Goal: Check status: Check status

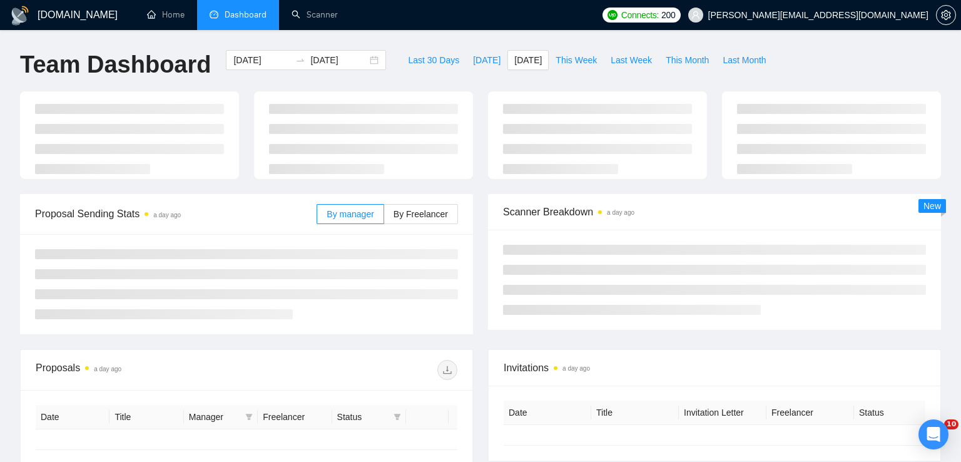
type input "[DATE]"
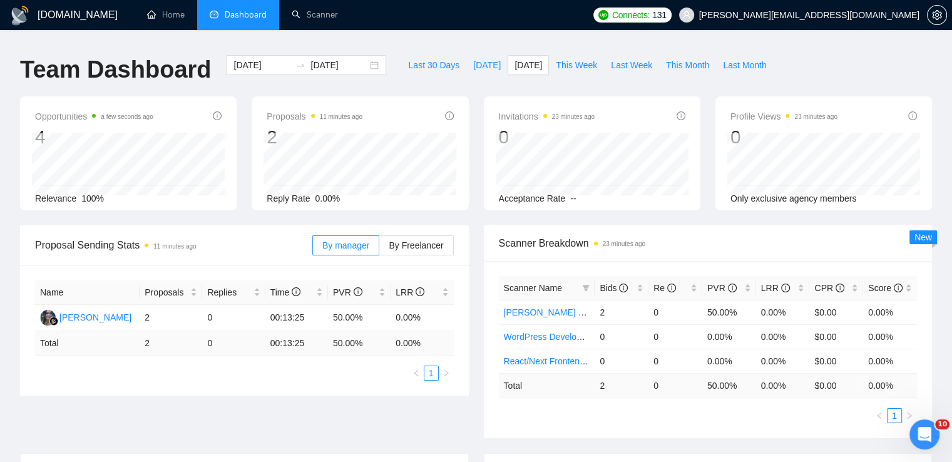
scroll to position [20, 0]
click at [473, 58] on span "[DATE]" at bounding box center [487, 65] width 28 height 14
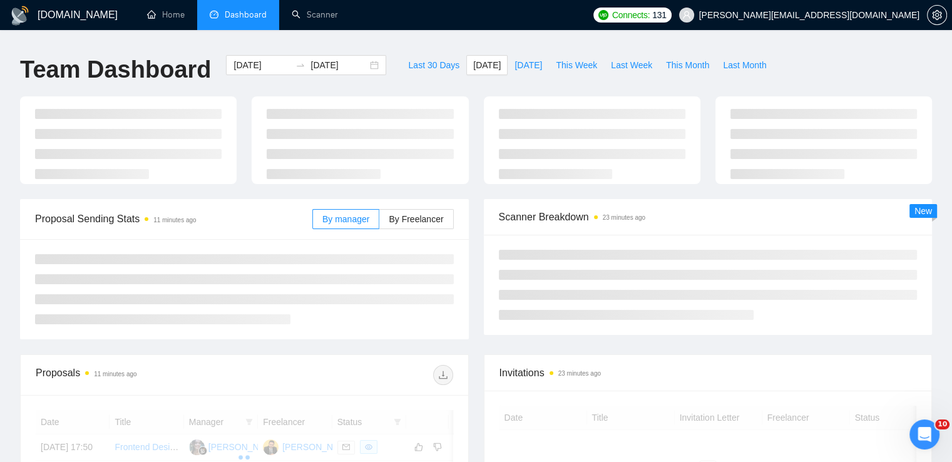
type input "[DATE]"
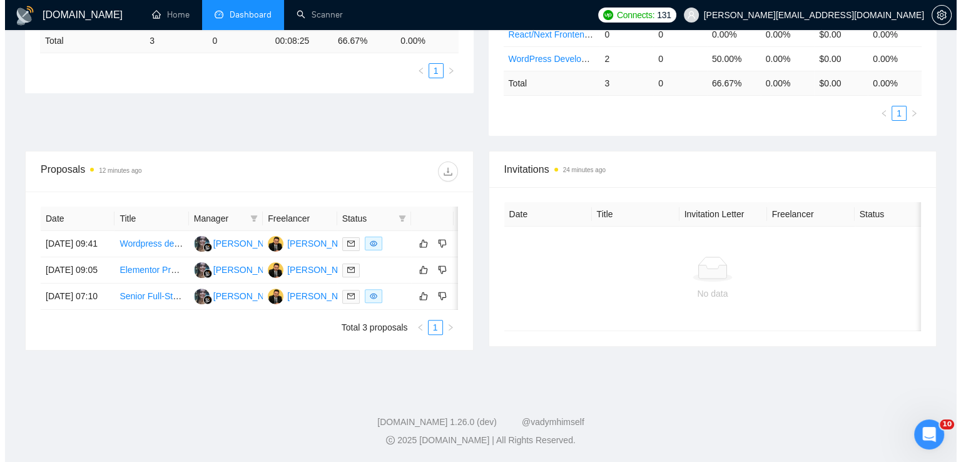
scroll to position [340, 0]
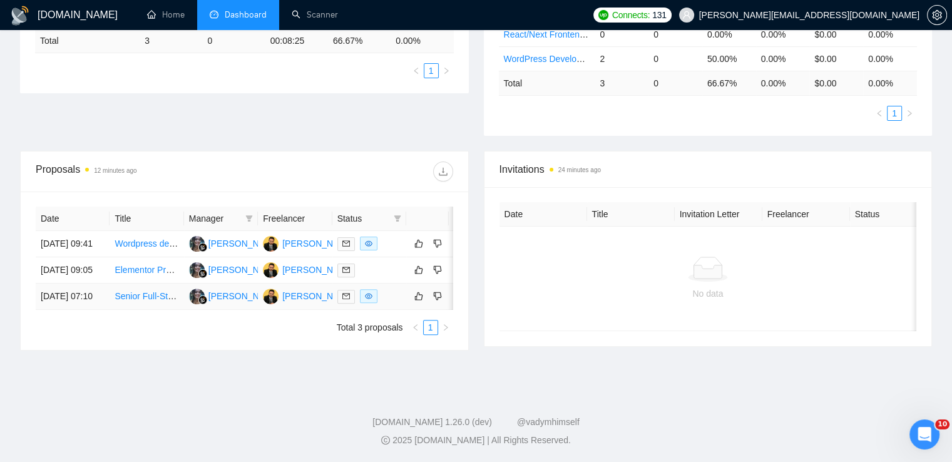
click at [158, 291] on link "Senior Full-Stack React Engineer" at bounding box center [180, 296] width 130 height 10
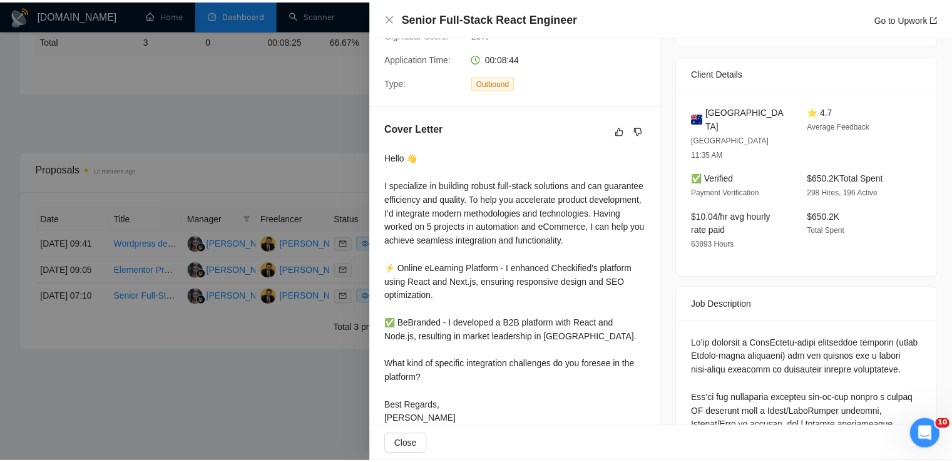
scroll to position [273, 0]
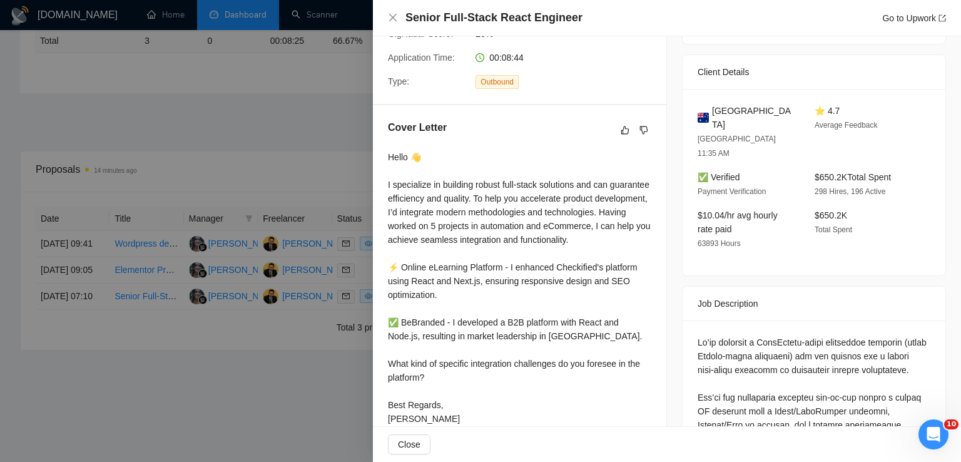
click at [207, 341] on div at bounding box center [480, 231] width 961 height 462
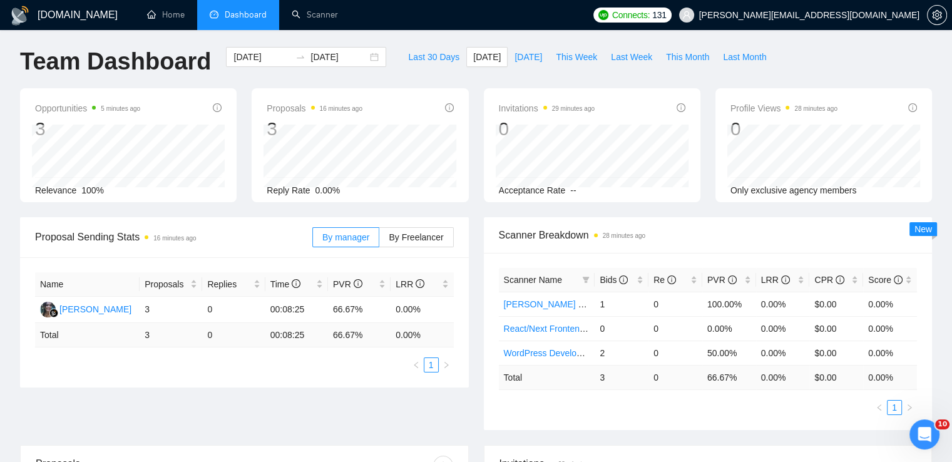
scroll to position [0, 0]
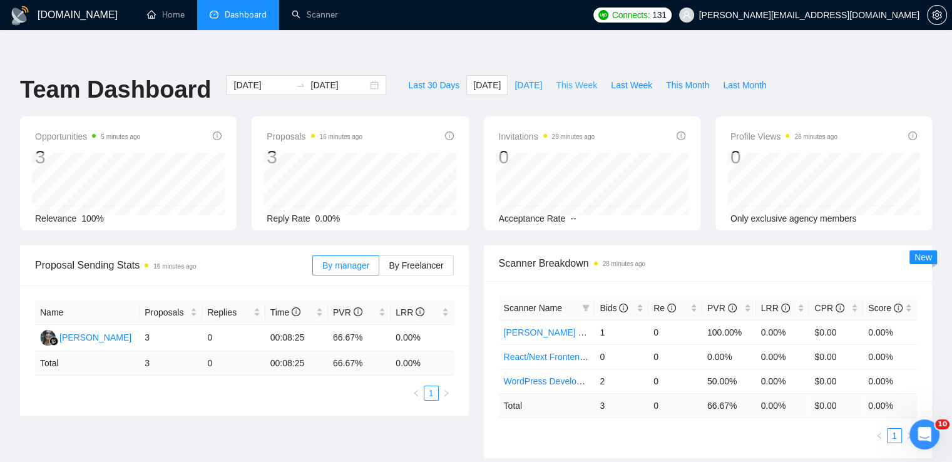
click at [577, 78] on span "This Week" at bounding box center [576, 85] width 41 height 14
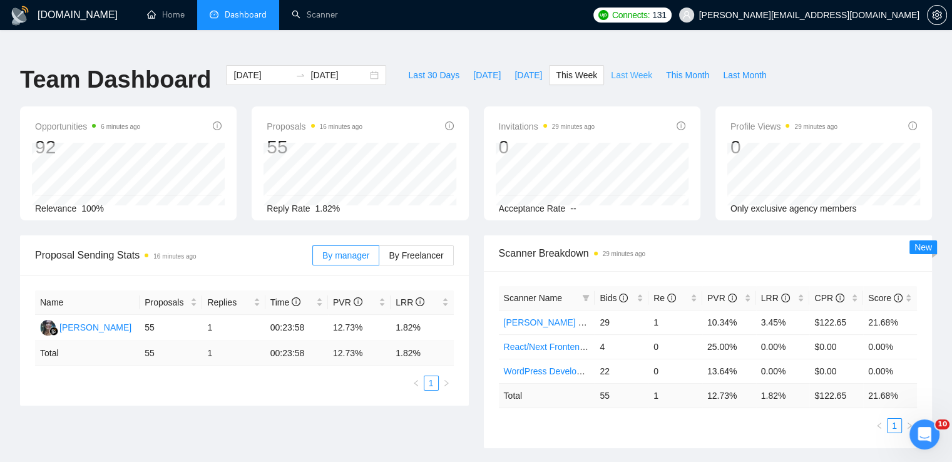
click at [614, 68] on span "Last Week" at bounding box center [631, 75] width 41 height 14
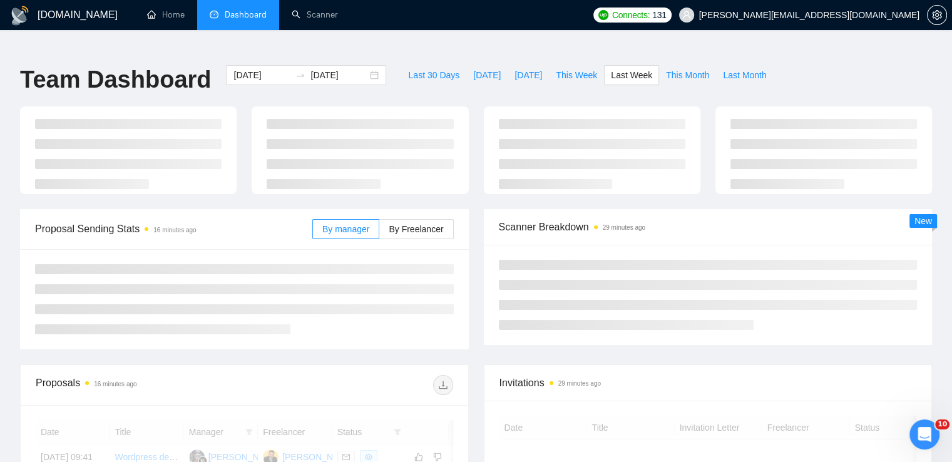
type input "[DATE]"
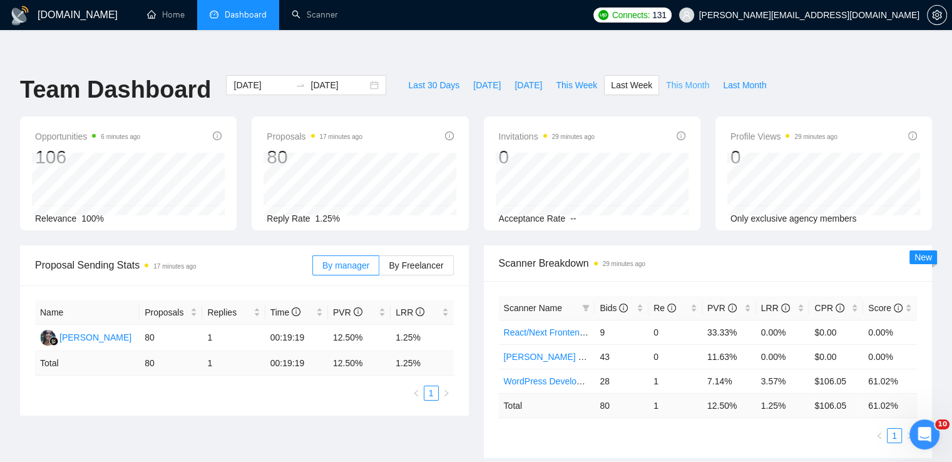
click at [673, 78] on span "This Month" at bounding box center [687, 85] width 43 height 14
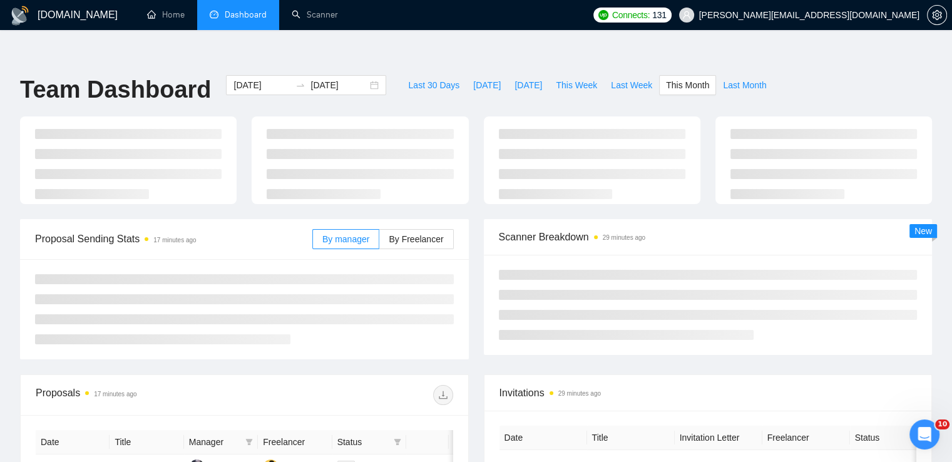
type input "[DATE]"
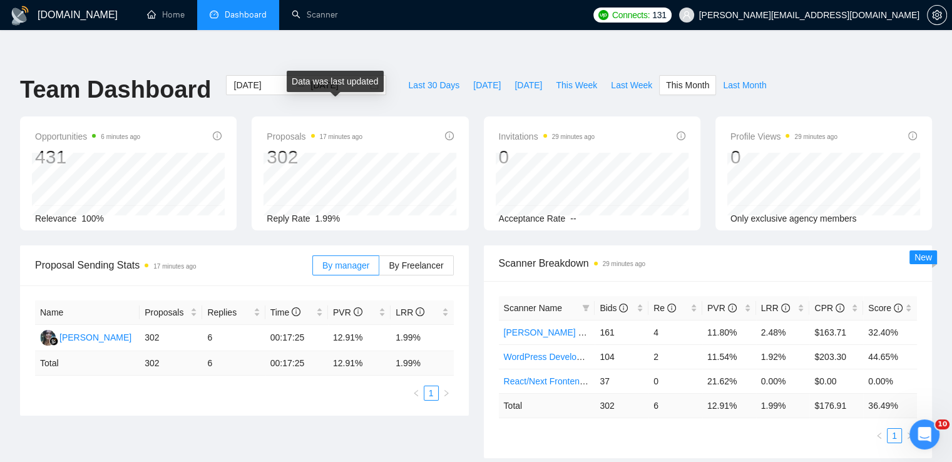
click at [334, 133] on time "17 minutes ago" at bounding box center [341, 136] width 43 height 7
click at [360, 129] on div "Proposals 17 minutes ago 302" at bounding box center [360, 149] width 186 height 40
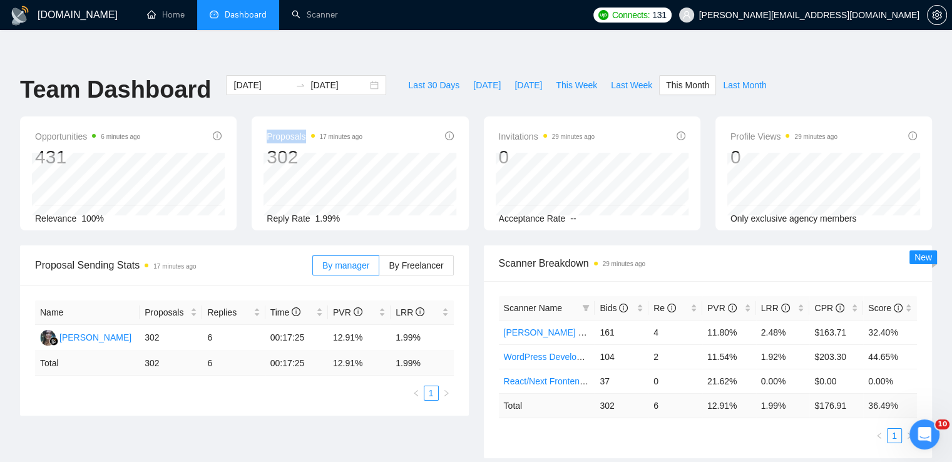
click at [360, 129] on div "Proposals 17 minutes ago 302" at bounding box center [360, 149] width 186 height 40
click at [351, 133] on time "17 minutes ago" at bounding box center [341, 136] width 43 height 7
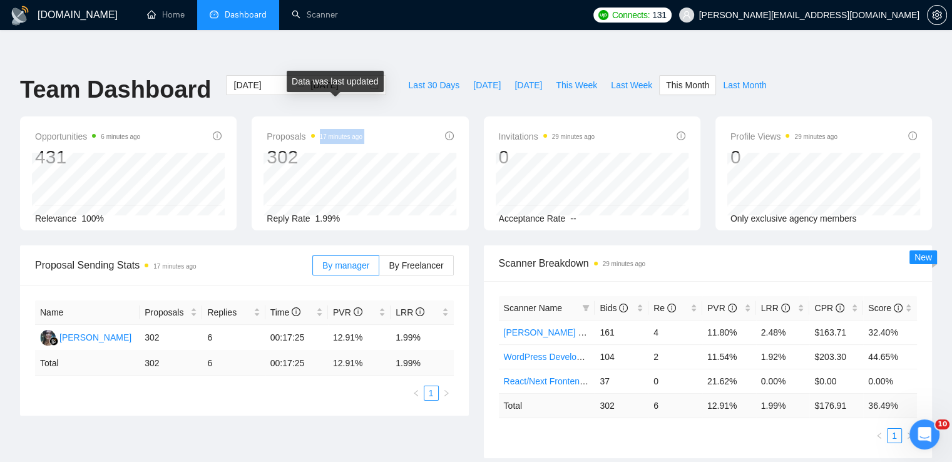
click at [351, 133] on time "17 minutes ago" at bounding box center [341, 136] width 43 height 7
click at [385, 129] on div "Proposals 17 minutes ago 302" at bounding box center [360, 149] width 186 height 40
